Goal: Transaction & Acquisition: Purchase product/service

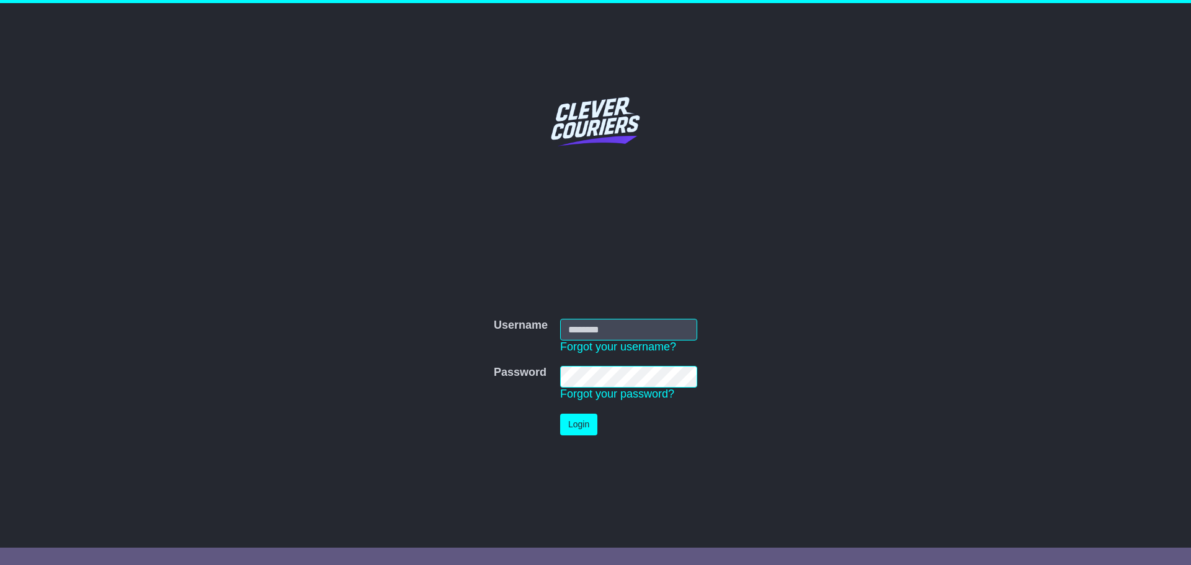
drag, startPoint x: 0, startPoint y: 0, endPoint x: 606, endPoint y: 300, distance: 676.5
click at [602, 292] on div "Username Username Forgot your username? Password Password Forgot your password?…" at bounding box center [595, 367] width 635 height 308
click at [598, 330] on input "Username" at bounding box center [628, 330] width 137 height 22
click at [621, 326] on input "Username" at bounding box center [628, 330] width 137 height 22
paste input "*****"
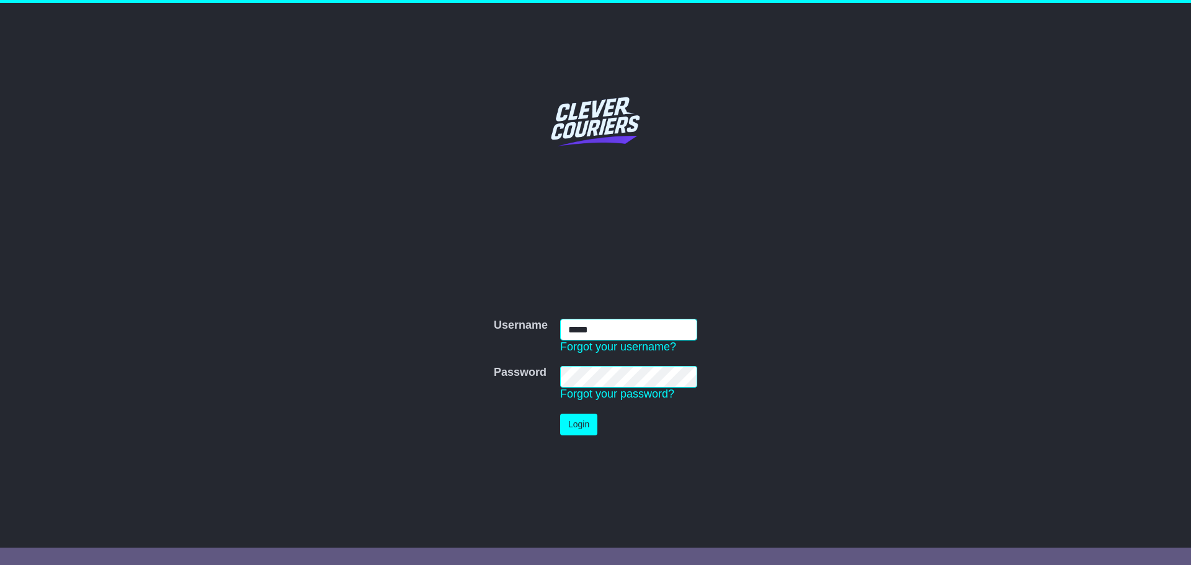
type input "*****"
click at [582, 418] on button "Login" at bounding box center [578, 425] width 37 height 22
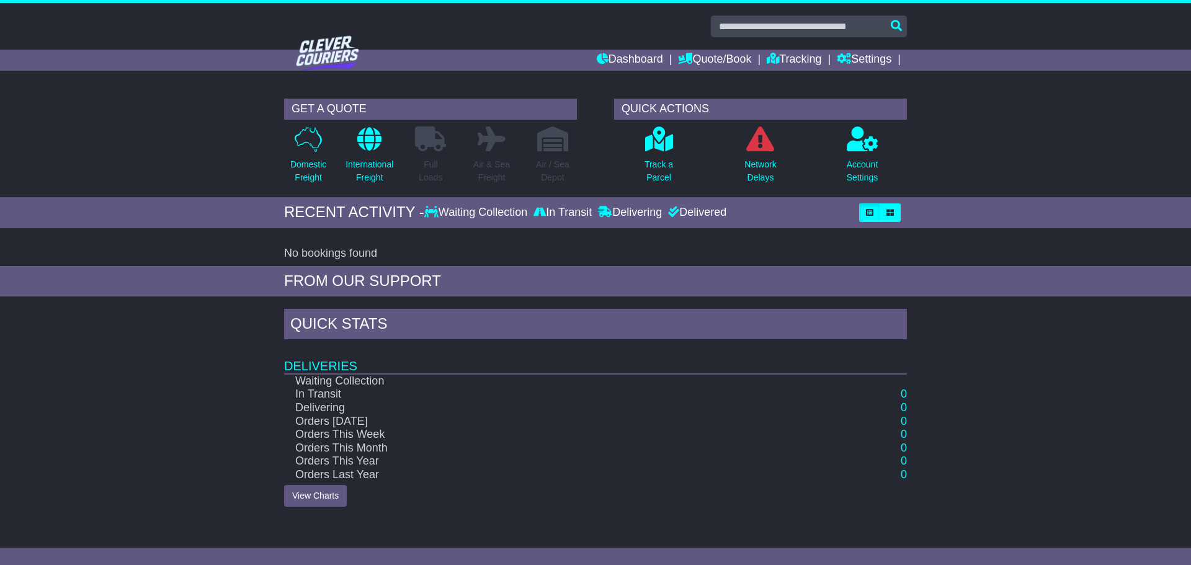
click at [1006, 192] on div "GET A QUOTE Domestic Freight International Freight Full Loads Air & Sea Freight…" at bounding box center [595, 144] width 1191 height 105
click at [1143, 97] on div "GET A QUOTE Domestic Freight International Freight Full Loads Air & Sea Freight…" at bounding box center [595, 144] width 1191 height 105
drag, startPoint x: 1085, startPoint y: 114, endPoint x: 1085, endPoint y: 106, distance: 8.1
click at [1085, 114] on div "GET A QUOTE Domestic Freight International Freight Full Loads Air & Sea Freight…" at bounding box center [595, 144] width 1191 height 105
click at [158, 156] on div "GET A QUOTE Domestic Freight International Freight Full Loads Air & Sea Freight…" at bounding box center [595, 144] width 1191 height 105
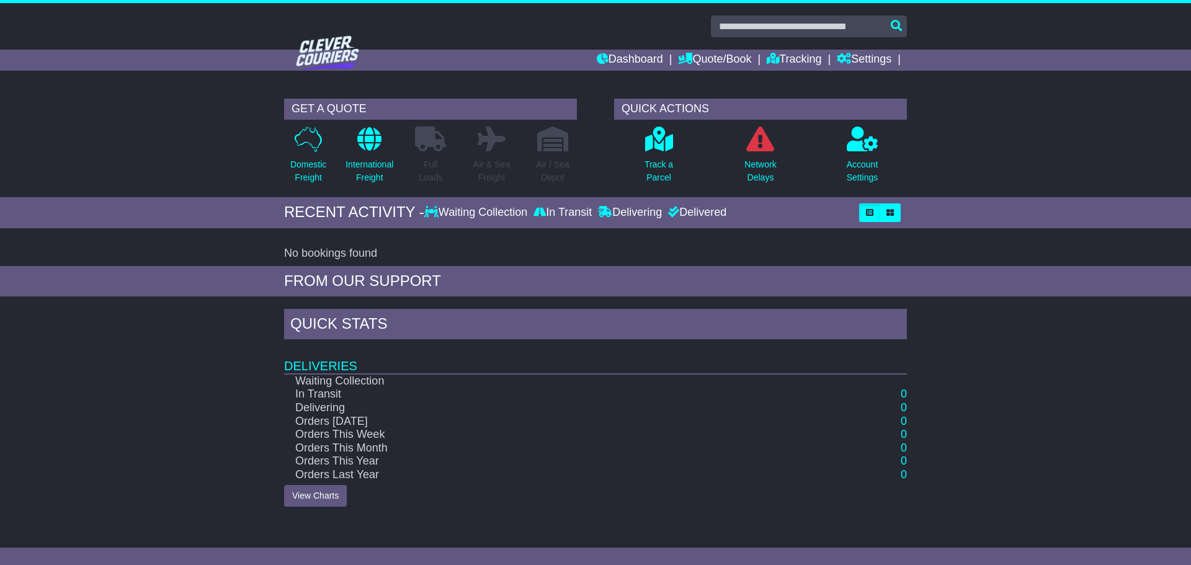
click at [214, 119] on div "GET A QUOTE Domestic Freight International Freight Full Loads Air & Sea Freight…" at bounding box center [595, 144] width 1191 height 105
